Goal: Task Accomplishment & Management: Manage account settings

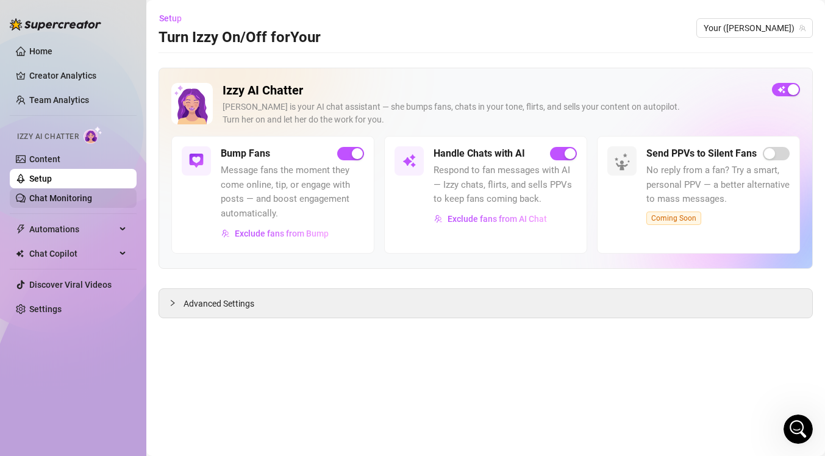
click at [56, 196] on link "Chat Monitoring" at bounding box center [60, 198] width 63 height 10
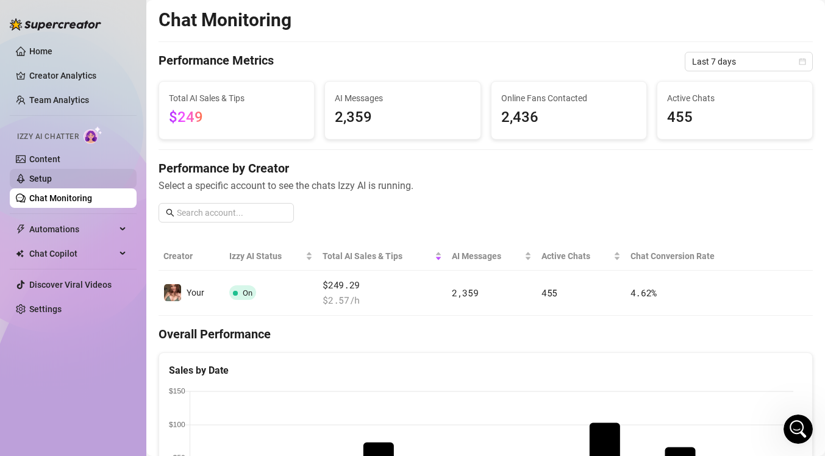
click at [49, 175] on link "Setup" at bounding box center [40, 179] width 23 height 10
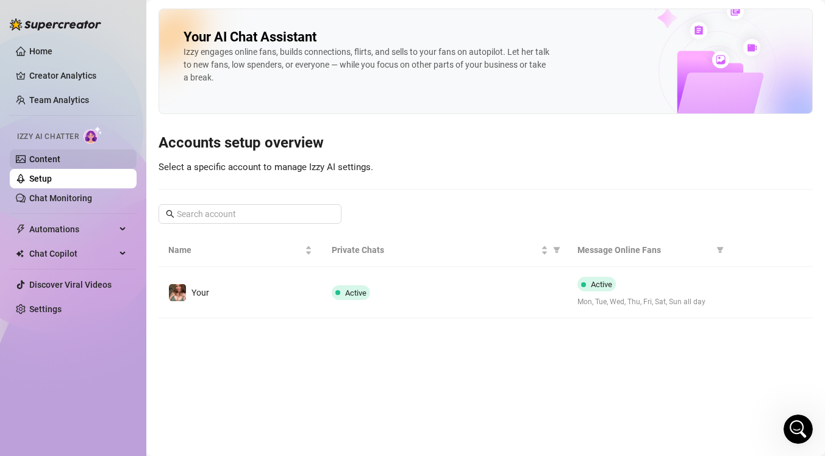
click at [60, 154] on link "Content" at bounding box center [44, 159] width 31 height 10
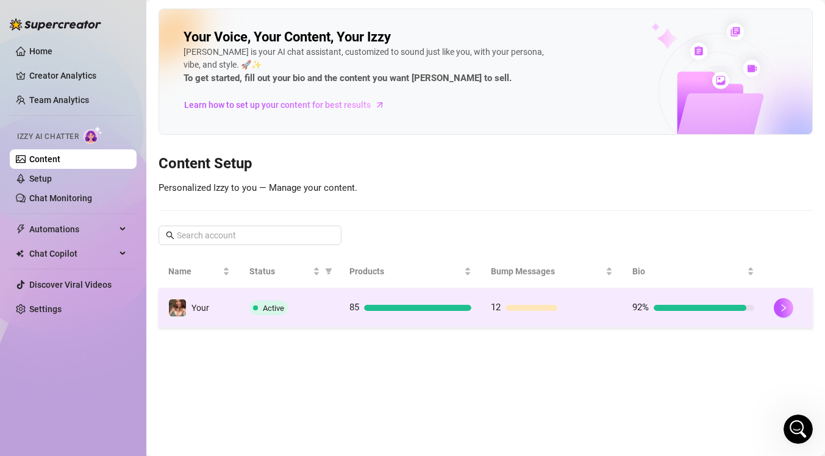
click at [250, 312] on div "Active" at bounding box center [289, 308] width 81 height 15
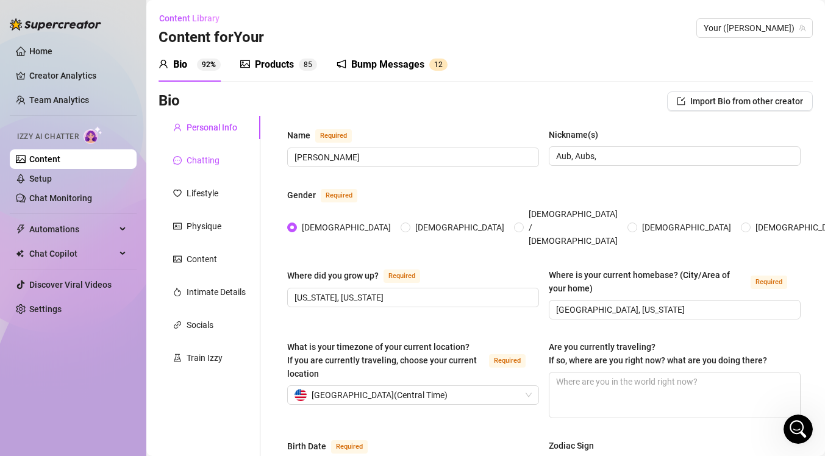
click at [189, 154] on div "Chatting" at bounding box center [203, 160] width 33 height 13
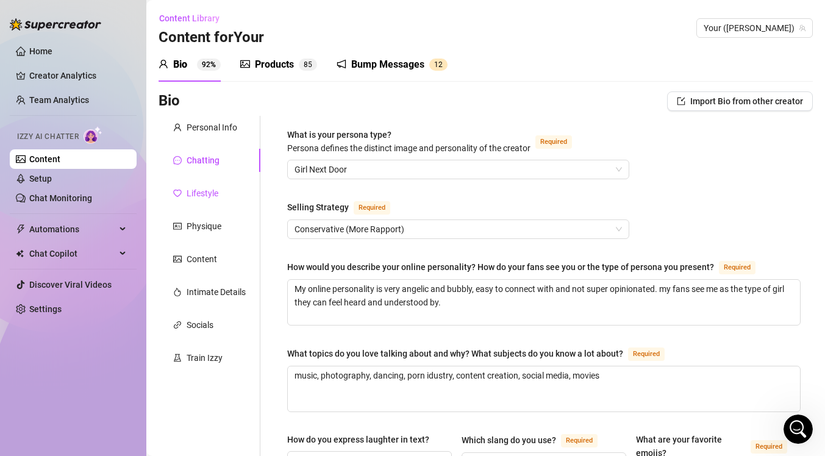
click at [212, 193] on div "Lifestyle" at bounding box center [203, 193] width 32 height 13
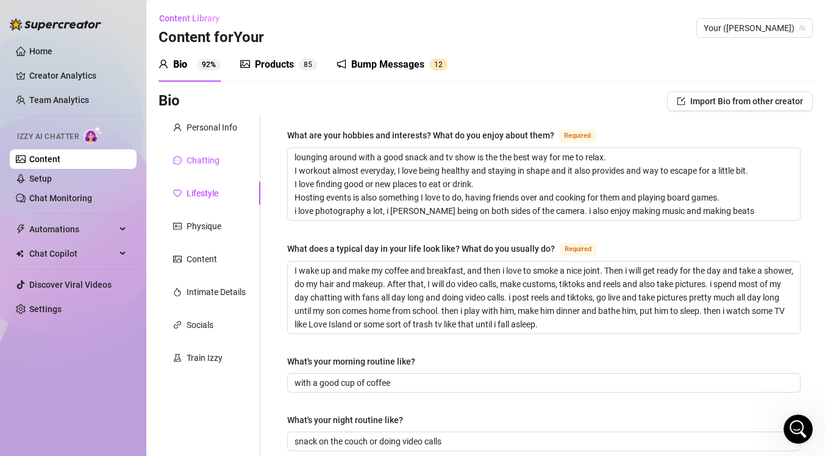
click at [209, 158] on div "Chatting" at bounding box center [203, 160] width 33 height 13
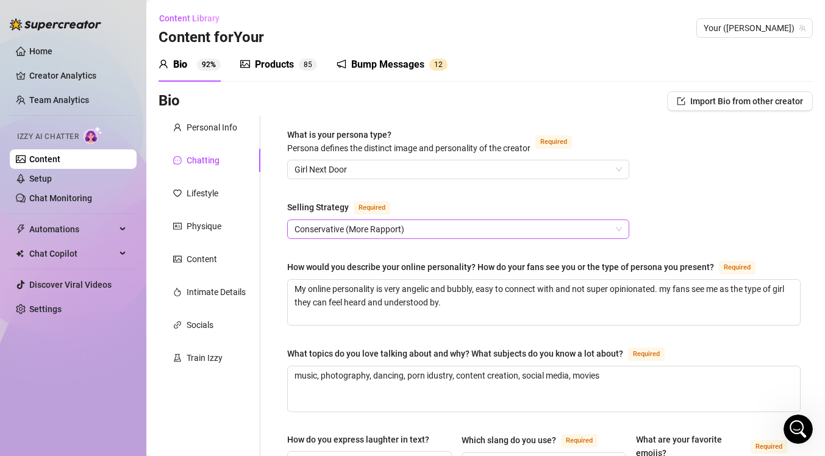
click at [385, 233] on span "Conservative (More Rapport)" at bounding box center [457, 229] width 327 height 18
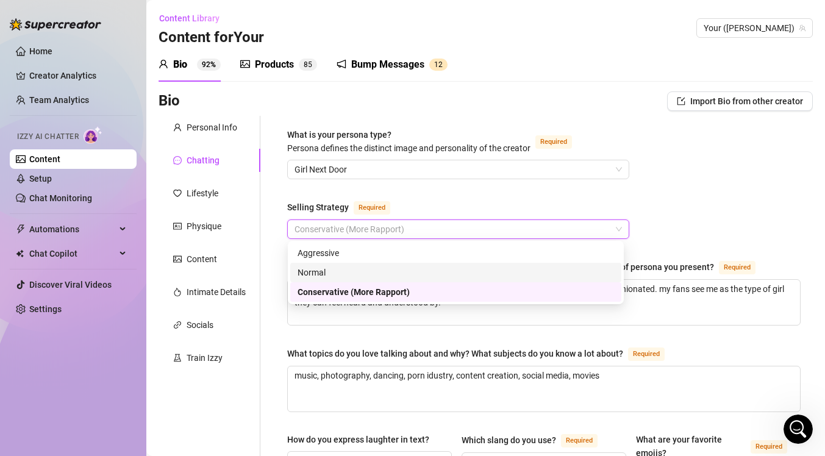
click at [390, 271] on div "Normal" at bounding box center [455, 272] width 316 height 13
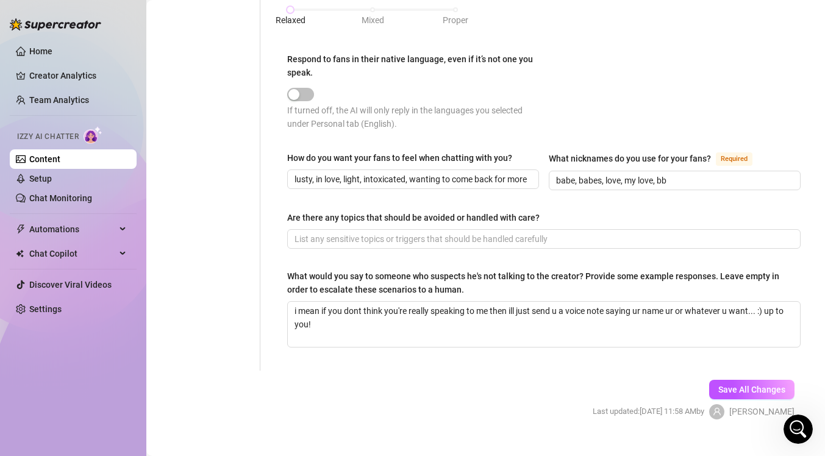
scroll to position [688, 0]
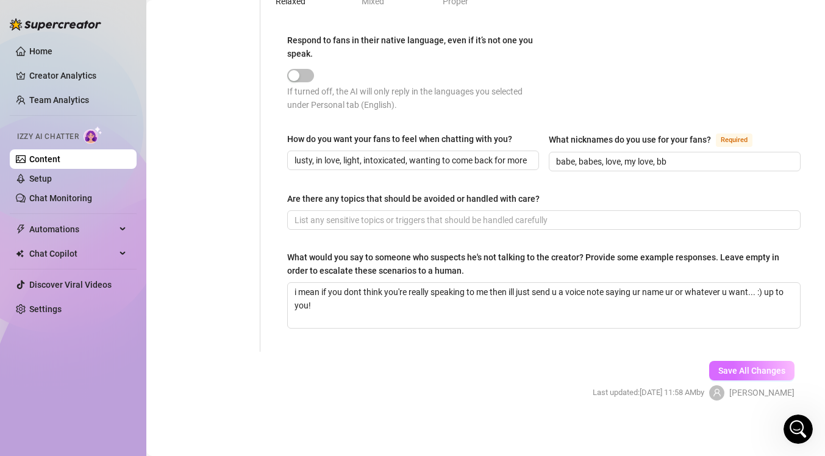
click at [739, 361] on button "Save All Changes" at bounding box center [751, 371] width 85 height 20
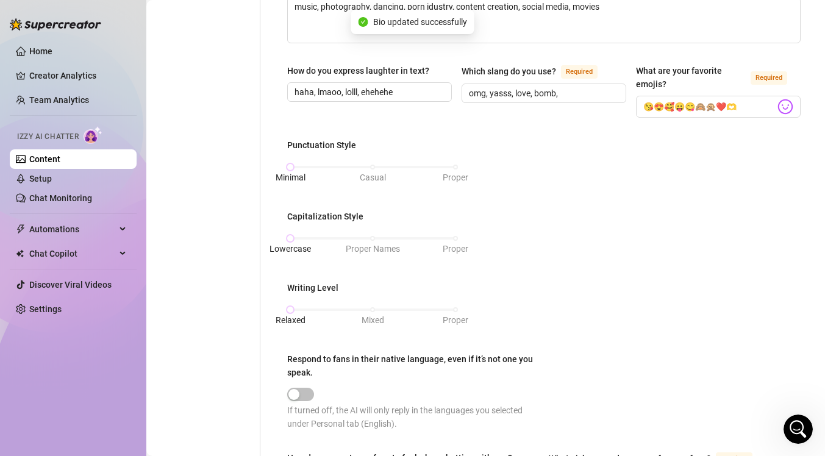
scroll to position [0, 0]
